Goal: Find specific page/section: Find specific page/section

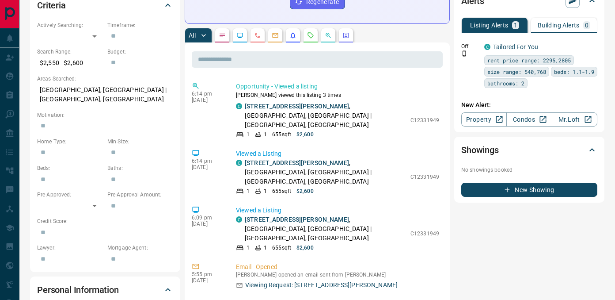
scroll to position [277, 0]
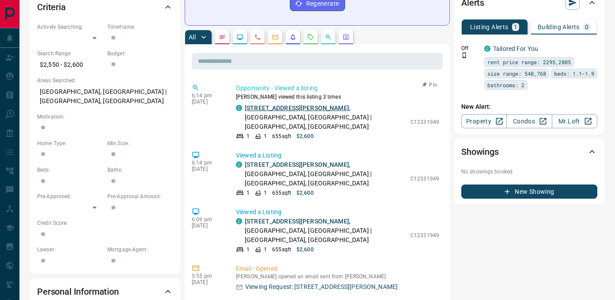
click at [290, 108] on link "[STREET_ADDRESS][PERSON_NAME]" at bounding box center [297, 107] width 104 height 7
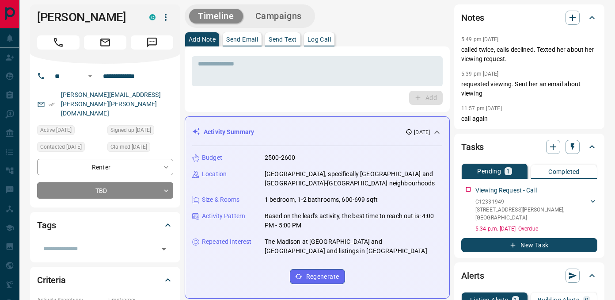
scroll to position [0, 0]
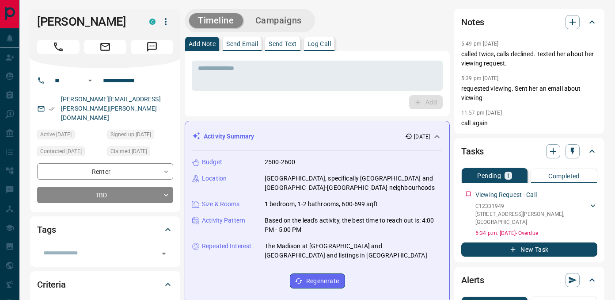
click at [330, 40] on button "Log Call" at bounding box center [319, 44] width 30 height 14
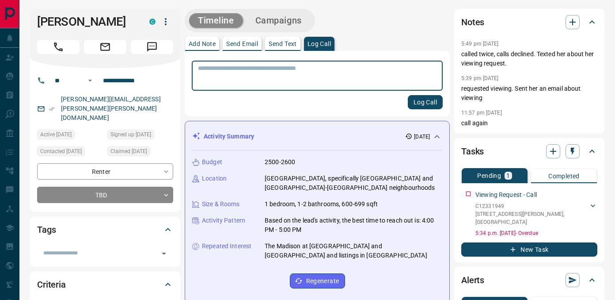
click at [310, 63] on div "* ​" at bounding box center [317, 76] width 251 height 30
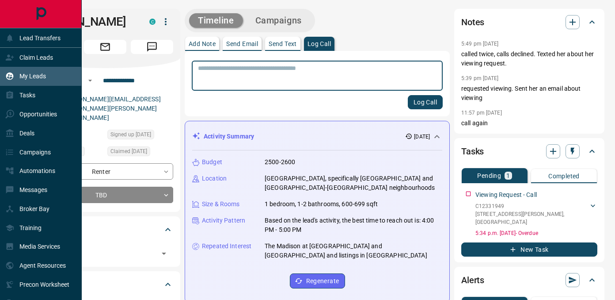
click at [30, 80] on div "My Leads" at bounding box center [25, 76] width 41 height 15
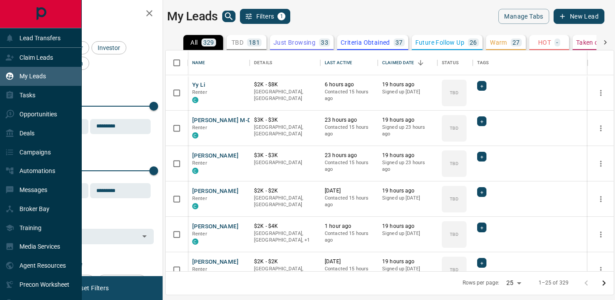
scroll to position [220, 448]
click at [48, 107] on div "Opportunities" at bounding box center [31, 114] width 52 height 15
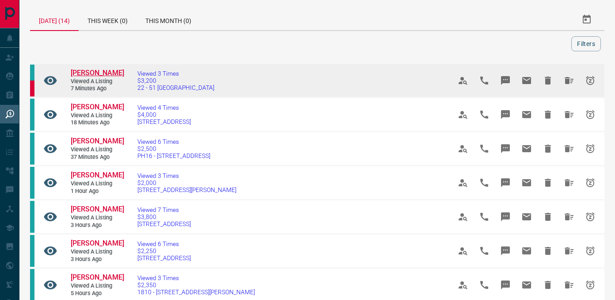
click at [108, 69] on span "[PERSON_NAME]" at bounding box center [97, 72] width 53 height 8
